Goal: Task Accomplishment & Management: Manage account settings

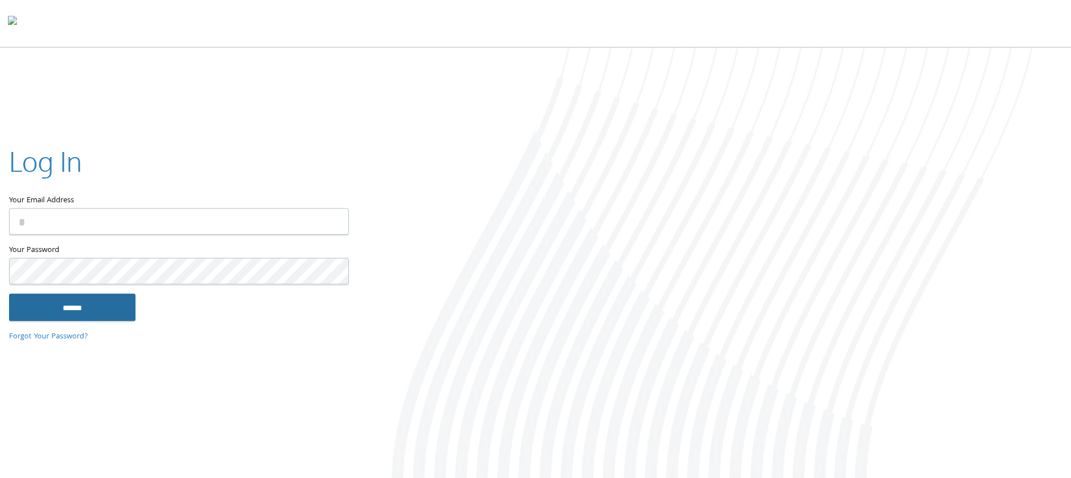
type input "**********"
click at [92, 309] on input "******" at bounding box center [72, 307] width 126 height 27
type input "**********"
click at [84, 312] on input "******" at bounding box center [72, 307] width 126 height 27
